Goal: Task Accomplishment & Management: Manage account settings

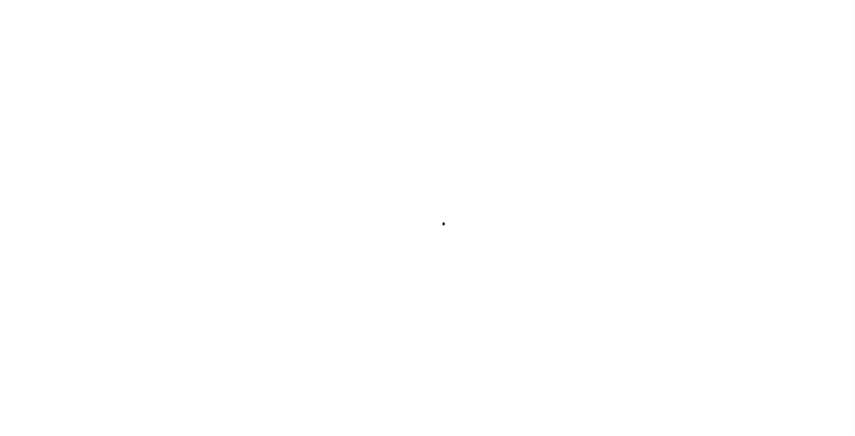
select select "2"
select select
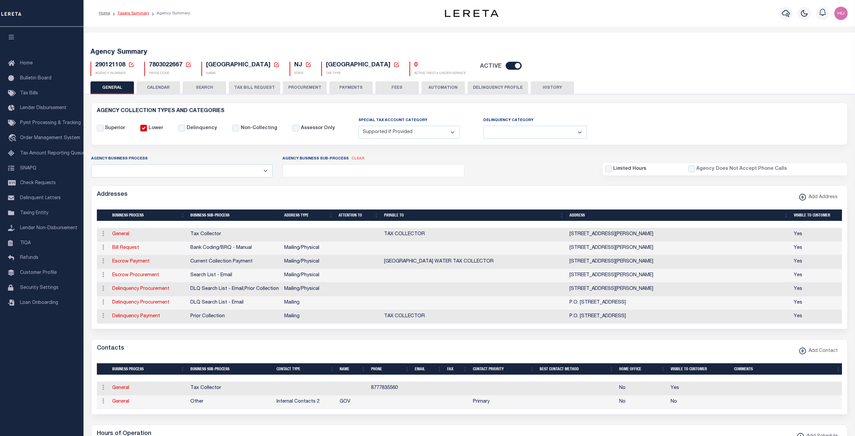
click at [143, 13] on link "Taxers Summary" at bounding box center [134, 13] width 32 height 4
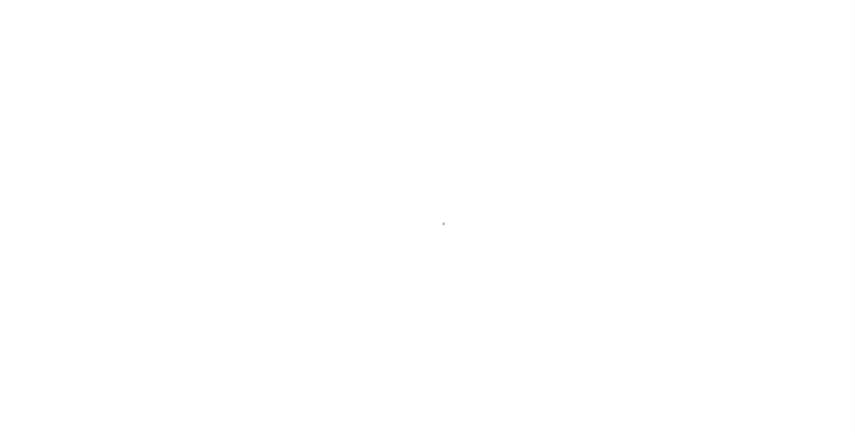
select select
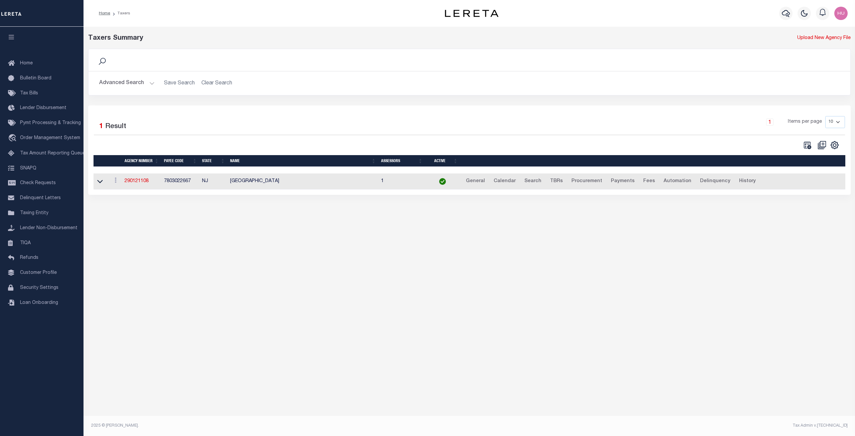
click at [123, 89] on button "Advanced Search" at bounding box center [126, 83] width 55 height 13
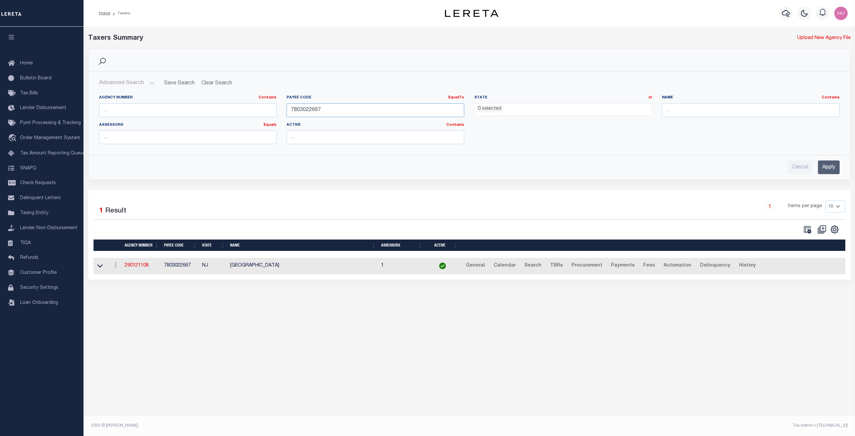
click at [299, 110] on input "7803022667" at bounding box center [376, 111] width 178 height 14
paste input "2501717022"
type input "2501717022"
click at [826, 167] on input "Apply" at bounding box center [829, 168] width 22 height 14
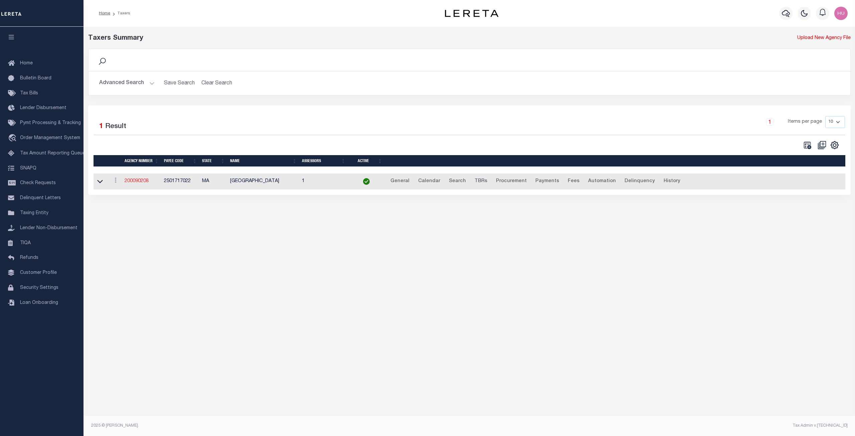
click at [137, 181] on link "200090208" at bounding box center [137, 181] width 24 height 5
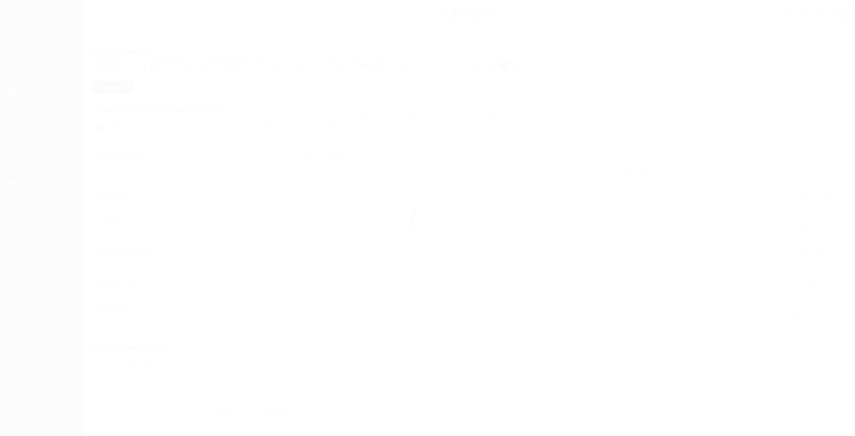
select select
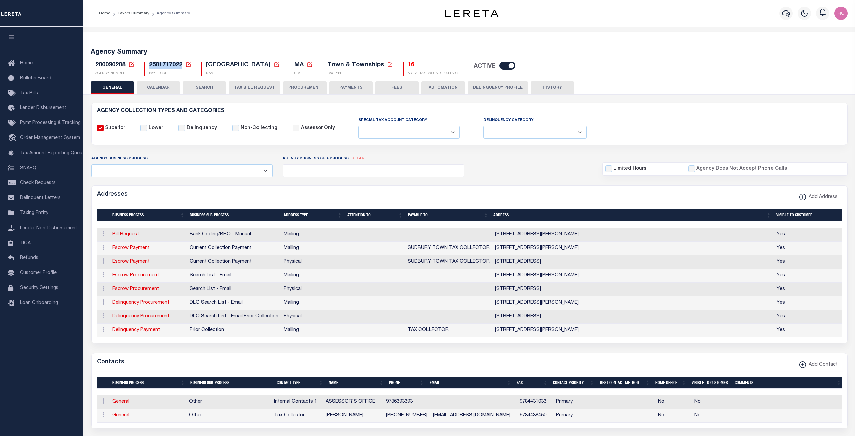
drag, startPoint x: 181, startPoint y: 66, endPoint x: 148, endPoint y: 66, distance: 33.4
click at [148, 66] on div "2501717022 Payee Code Cancel Ok PAYEE CODE" at bounding box center [167, 69] width 47 height 14
copy span "2501717022"
click at [260, 141] on div "AGENCY COLLECTION TYPES AND CATEGORIES Superior Lower Delinquency Non-Collecting" at bounding box center [470, 124] width 756 height 42
click at [178, 66] on span "2501717022" at bounding box center [165, 65] width 33 height 6
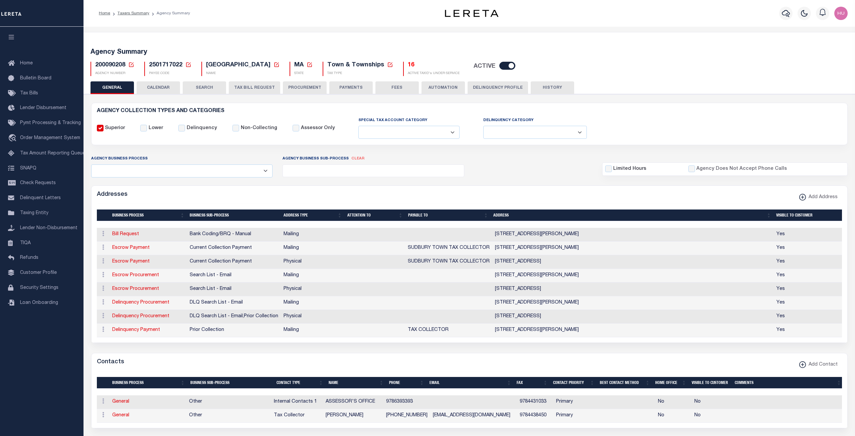
click at [178, 66] on span "2501717022" at bounding box center [165, 65] width 33 height 6
click at [267, 145] on div "AGENCY COLLECTION TYPES AND CATEGORIES Superior Lower Delinquency Non-Collecting" at bounding box center [470, 124] width 756 height 42
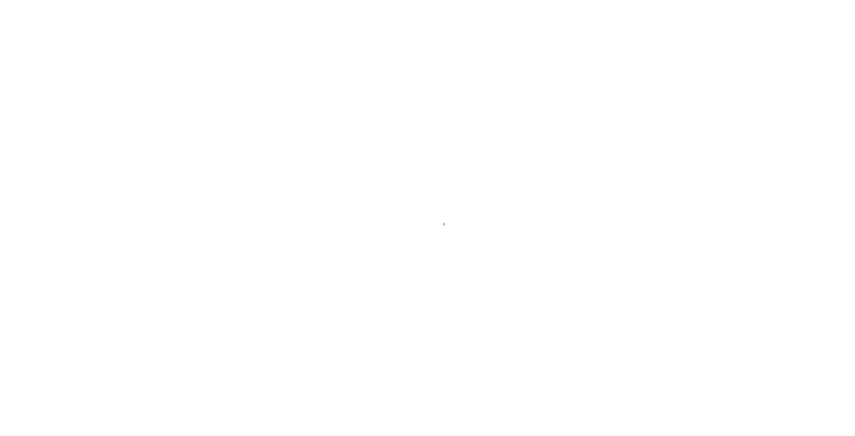
select select
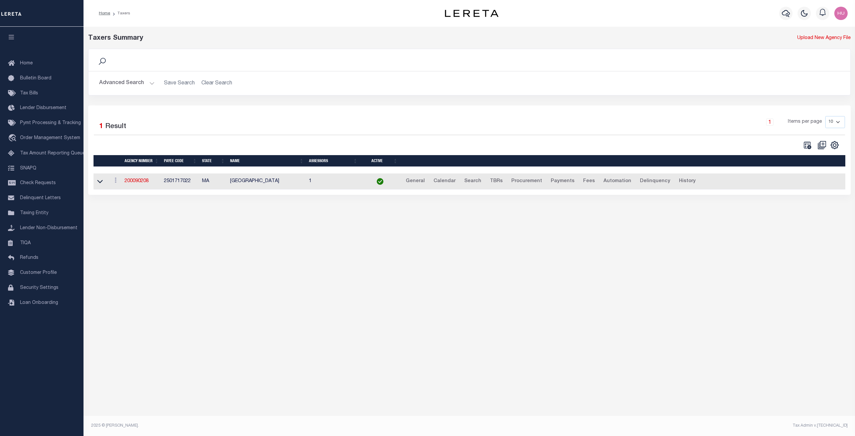
click at [131, 82] on button "Advanced Search" at bounding box center [126, 83] width 55 height 13
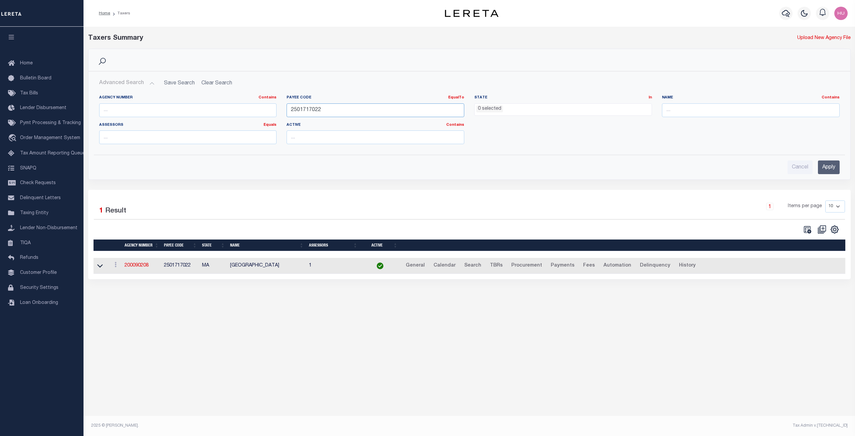
click at [298, 111] on input "2501717022" at bounding box center [376, 111] width 178 height 14
paste input "7803025795"
type input "7803025795"
click at [831, 170] on input "Apply" at bounding box center [829, 168] width 22 height 14
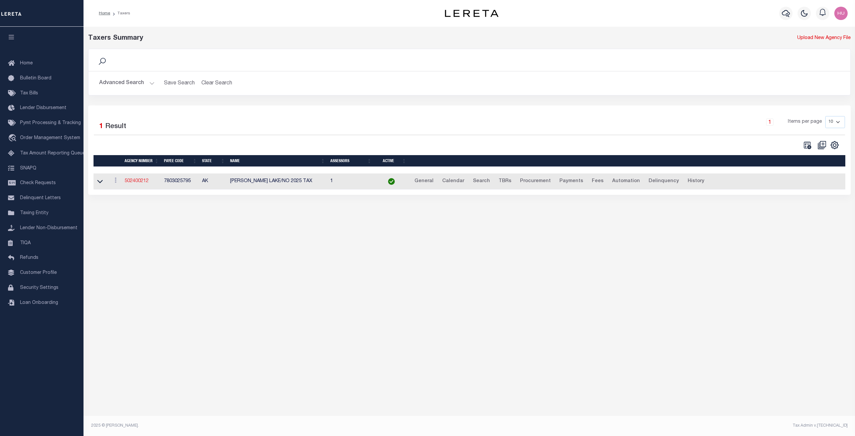
click at [136, 182] on link "502400212" at bounding box center [137, 181] width 24 height 5
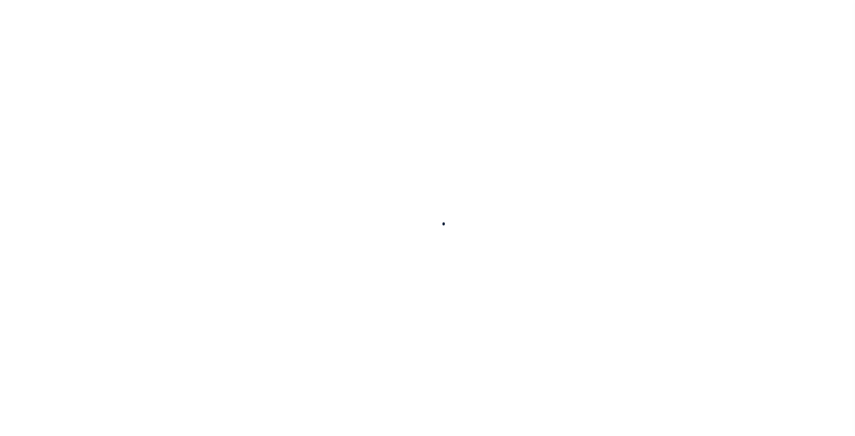
select select
checkbox input "false"
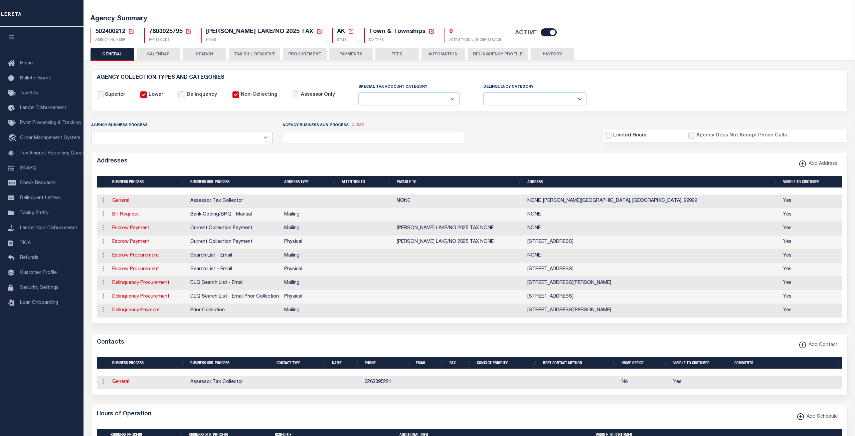
scroll to position [40, 0]
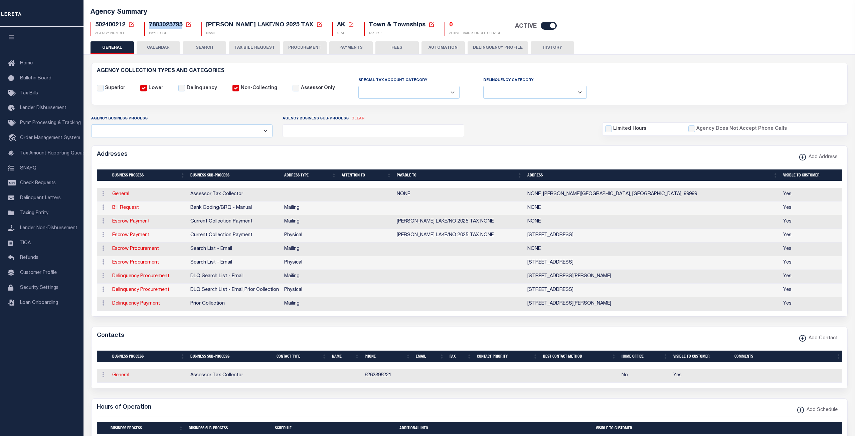
drag, startPoint x: 182, startPoint y: 26, endPoint x: 150, endPoint y: 27, distance: 32.1
click at [150, 27] on span "7803025795" at bounding box center [165, 25] width 33 height 6
copy span "7803025795"
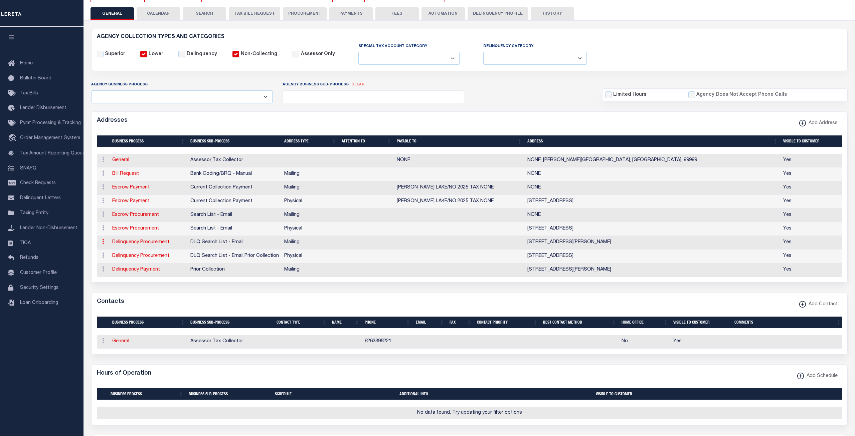
click at [103, 243] on icon at bounding box center [103, 241] width 2 height 5
click at [113, 224] on link "Edit Address" at bounding box center [125, 221] width 50 height 11
select select "1"
checkbox input "false"
select select
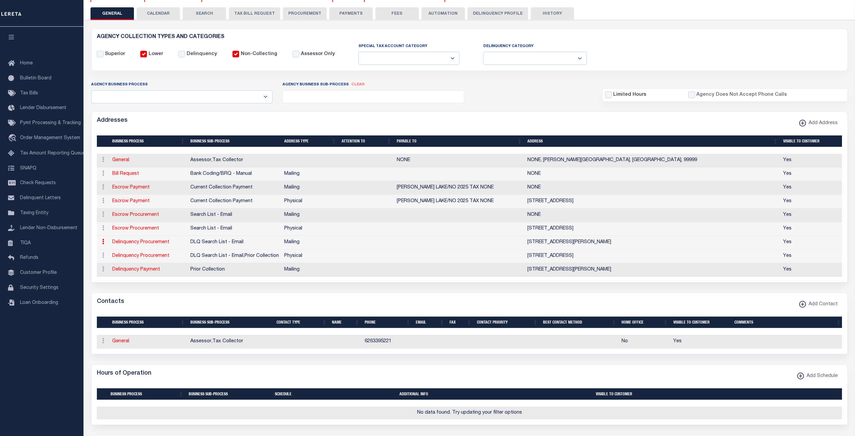
type input "[STREET_ADDRESS]"
type input "[PERSON_NAME] BLDG"
type input "[GEOGRAPHIC_DATA]"
select select "MA"
type input "01776-1843"
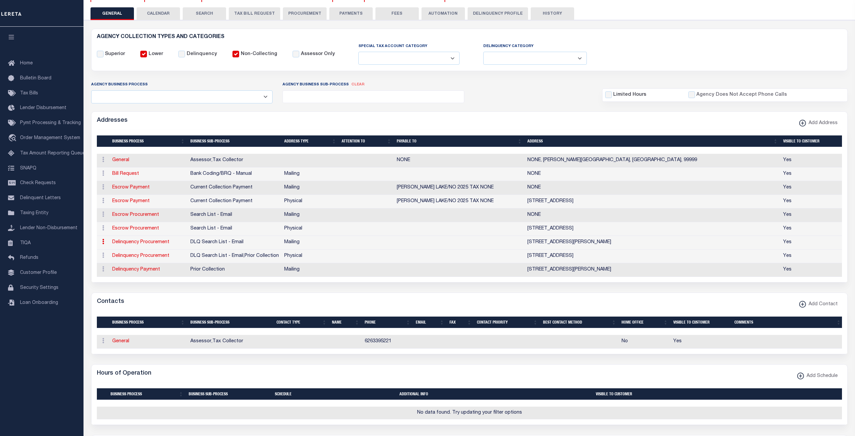
checkbox input "true"
select select "4"
select select "18"
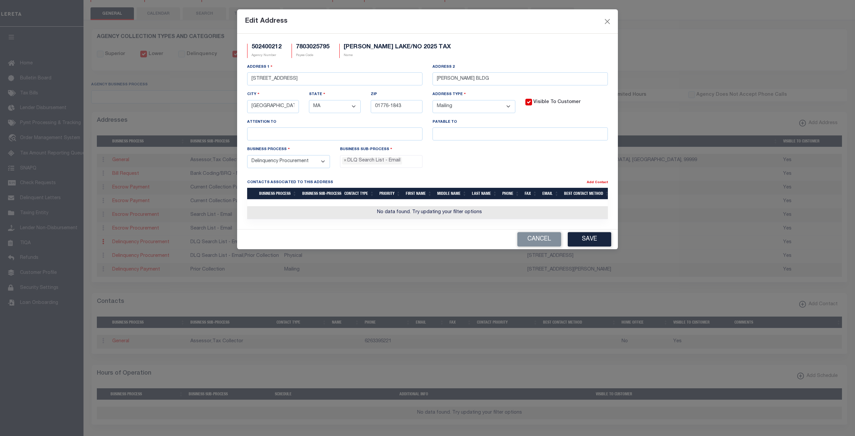
scroll to position [29, 0]
click at [366, 138] on input "text" at bounding box center [334, 134] width 175 height 13
type input "[PERSON_NAME]"
click at [534, 242] on button "Cancel" at bounding box center [539, 239] width 44 height 14
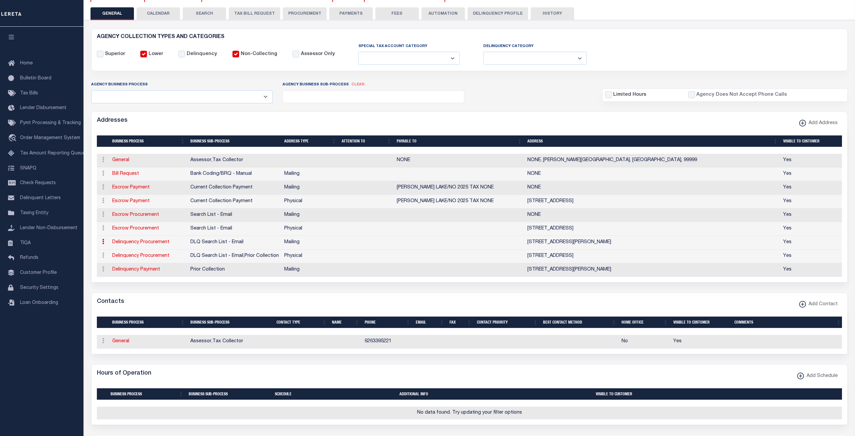
click at [258, 38] on h6 "AGENCY COLLECTION TYPES AND CATEGORIES" at bounding box center [469, 37] width 745 height 6
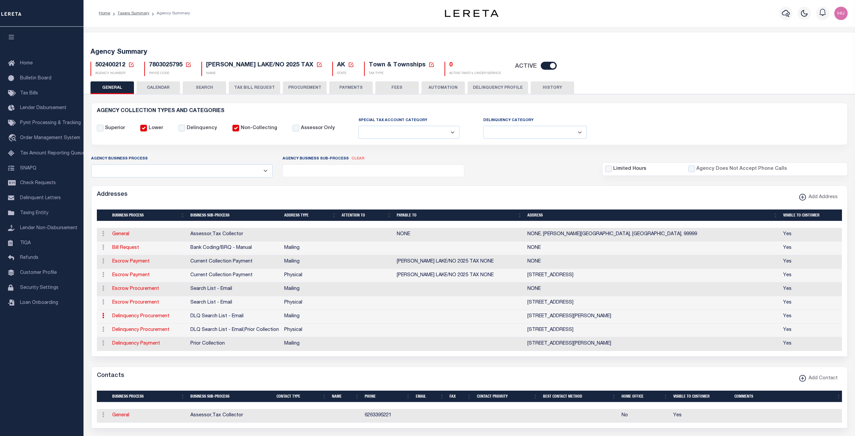
click at [166, 66] on span "7803025795" at bounding box center [165, 65] width 33 height 6
drag, startPoint x: 531, startPoint y: 317, endPoint x: 596, endPoint y: 319, distance: 65.8
click at [596, 319] on td "[STREET_ADDRESS][PERSON_NAME]" at bounding box center [653, 317] width 256 height 14
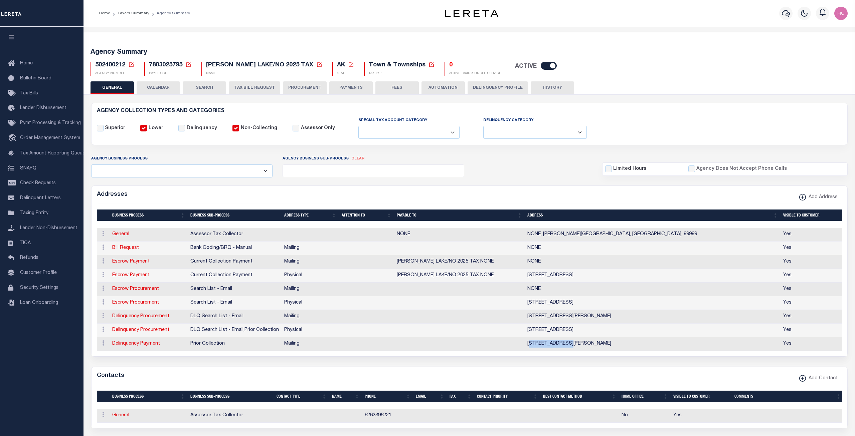
drag, startPoint x: 530, startPoint y: 345, endPoint x: 573, endPoint y: 345, distance: 43.1
click at [573, 345] on td "[STREET_ADDRESS][PERSON_NAME]" at bounding box center [653, 345] width 256 height 14
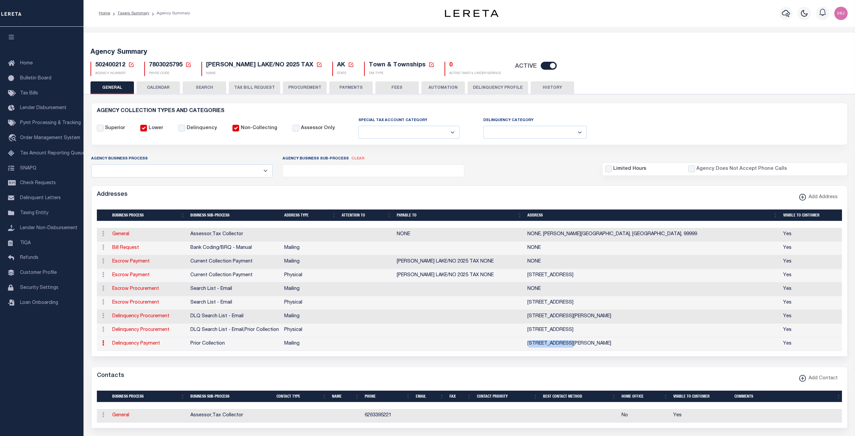
click at [103, 345] on icon at bounding box center [103, 343] width 2 height 5
click at [118, 324] on link "Edit Address" at bounding box center [125, 323] width 50 height 11
select select
select select "1"
checkbox input "false"
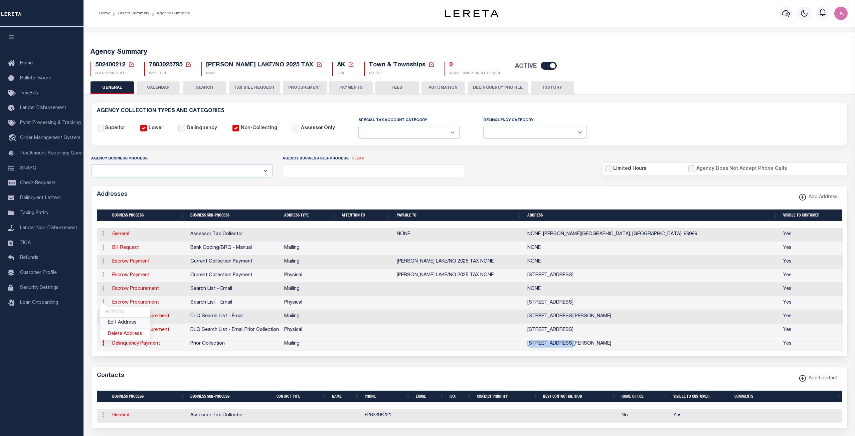
select select
type input "[STREET_ADDRESS]"
type input "[PERSON_NAME] BLDG"
type input "[GEOGRAPHIC_DATA]"
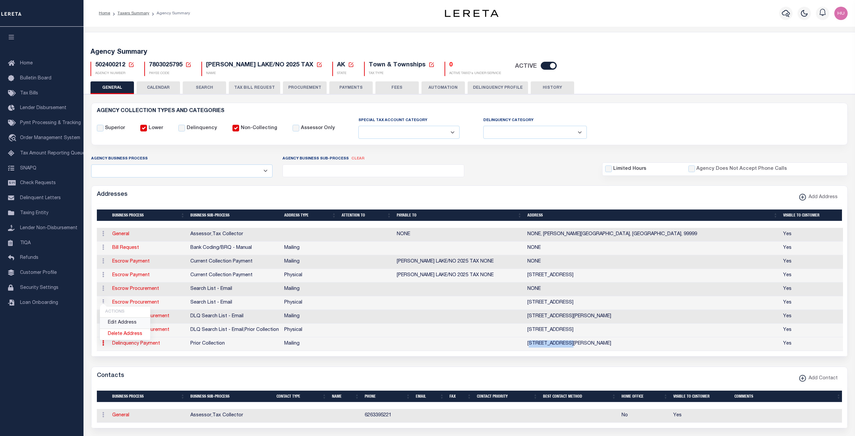
select select "MA"
type input "01776-1843"
checkbox input "true"
select select "5"
select select "27"
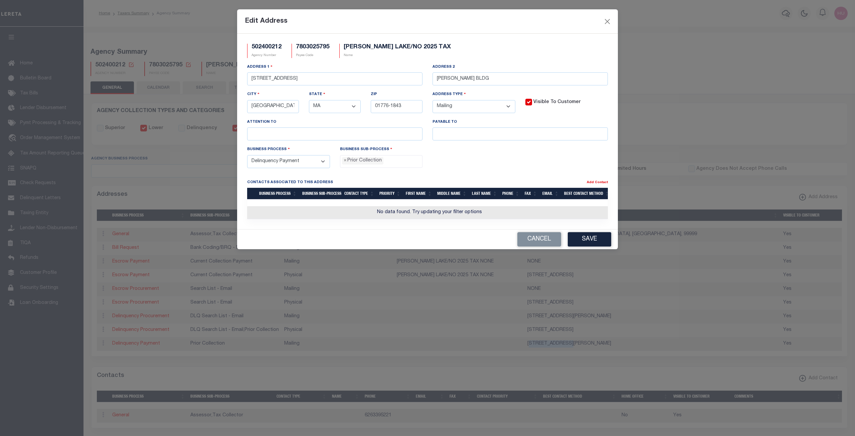
scroll to position [29, 0]
click at [315, 139] on input "text" at bounding box center [334, 134] width 175 height 13
type input "[PERSON_NAME]"
click at [591, 241] on button "Save" at bounding box center [589, 239] width 43 height 14
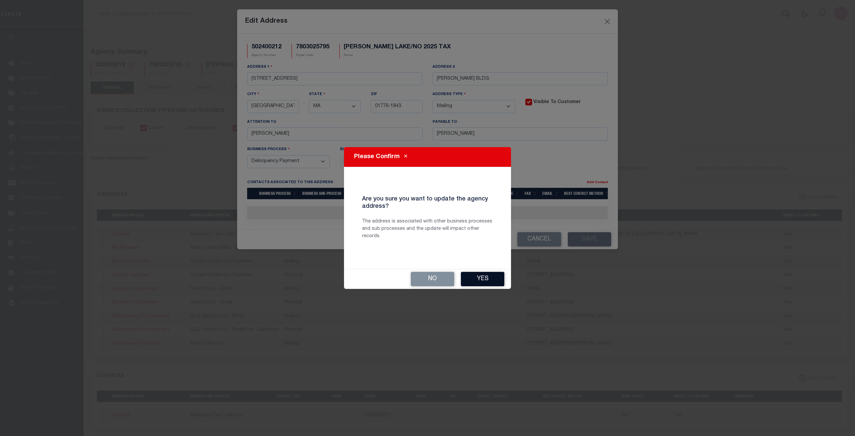
click at [494, 281] on button "Yes" at bounding box center [482, 279] width 43 height 14
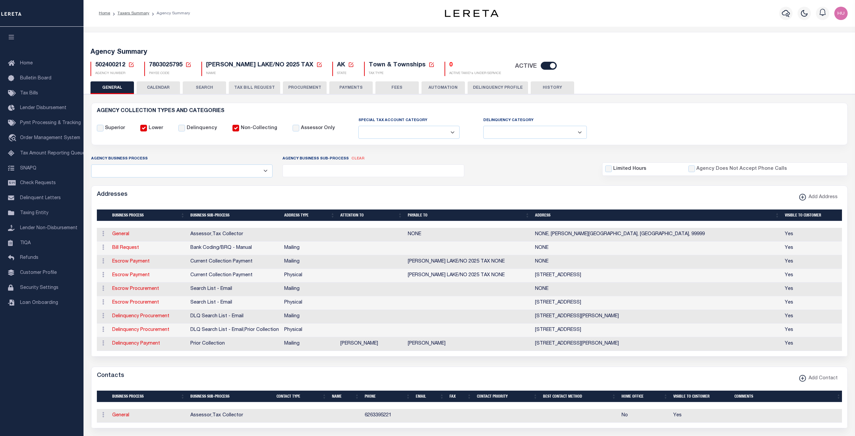
click at [562, 90] on button "HISTORY" at bounding box center [552, 87] width 43 height 13
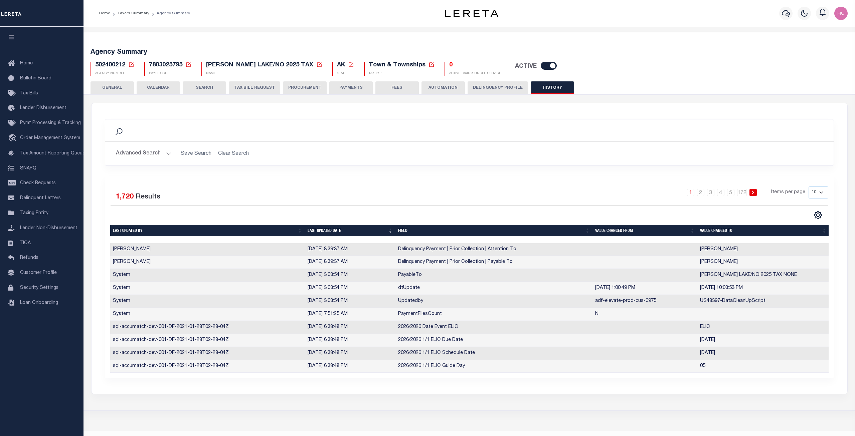
scroll to position [16, 0]
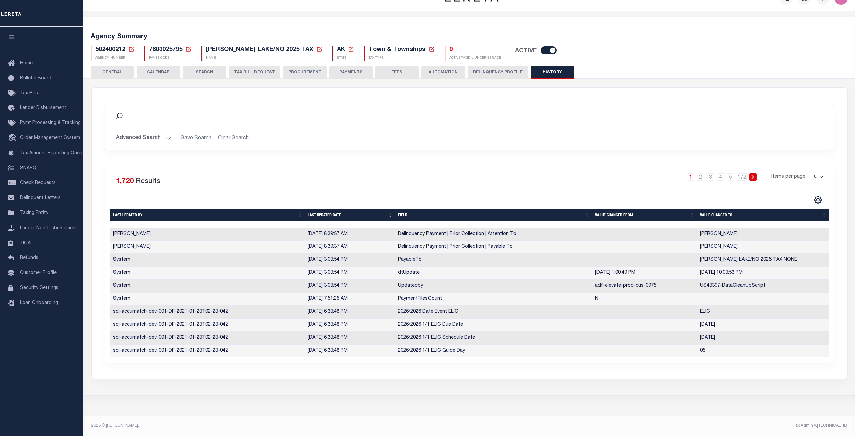
click at [127, 74] on button "GENERAL" at bounding box center [112, 72] width 43 height 13
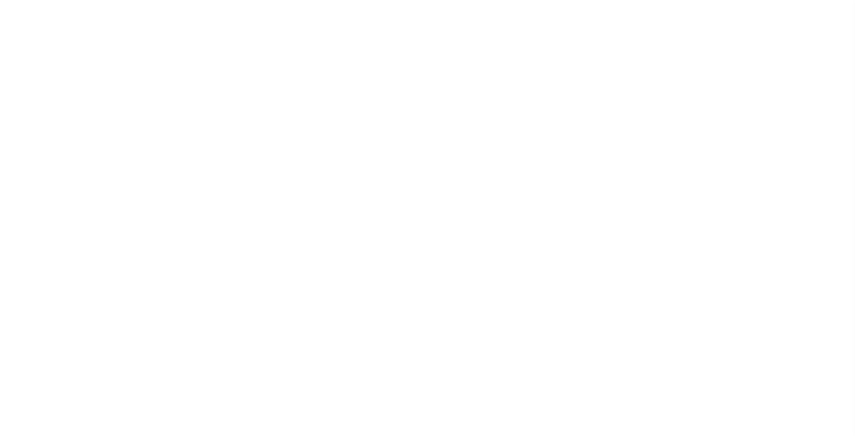
select select
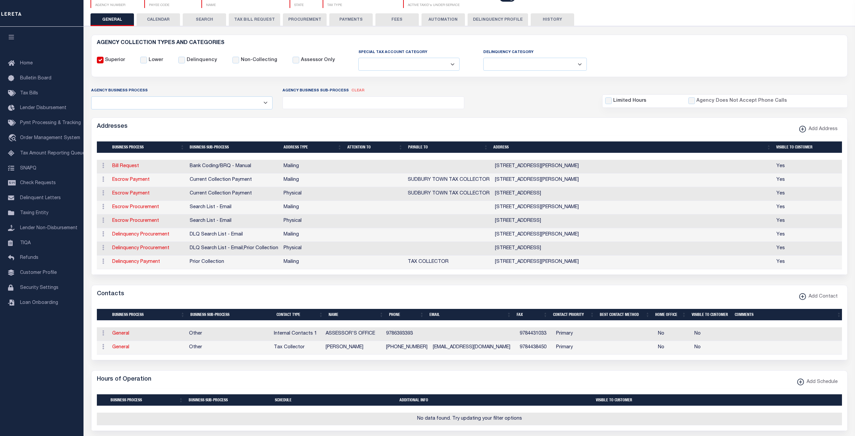
scroll to position [102, 0]
